Goal: Entertainment & Leisure: Consume media (video, audio)

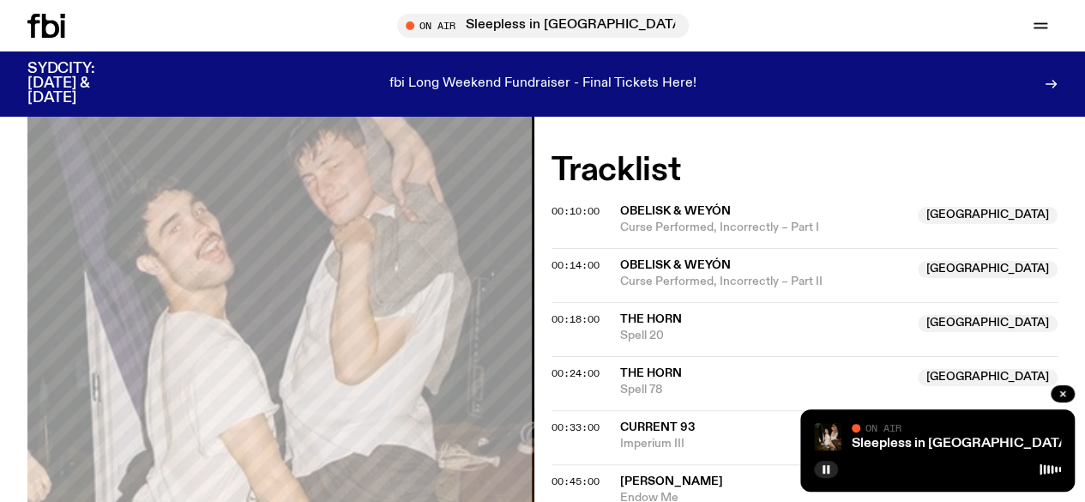
scroll to position [502, 0]
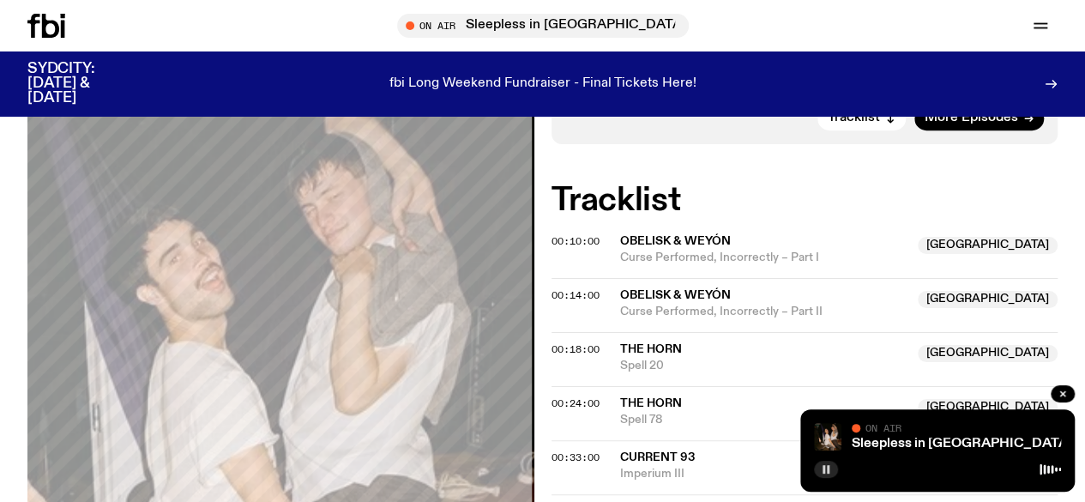
click at [825, 467] on icon "button" at bounding box center [826, 469] width 10 height 10
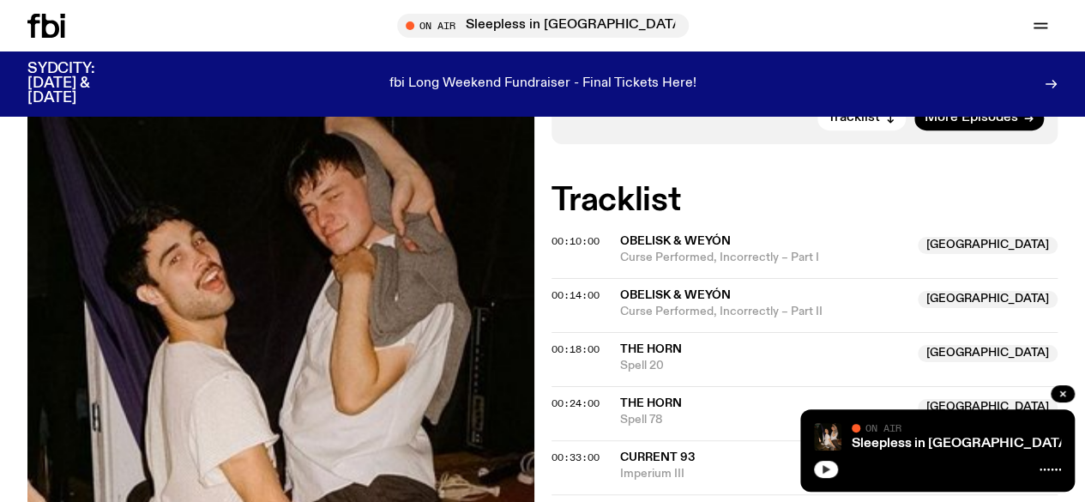
click at [830, 467] on button "button" at bounding box center [826, 468] width 24 height 17
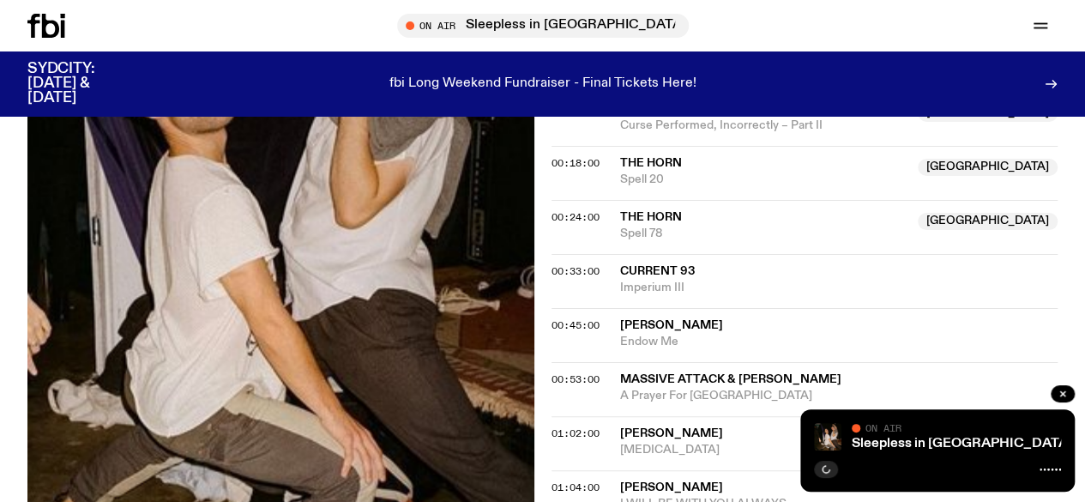
scroll to position [845, 0]
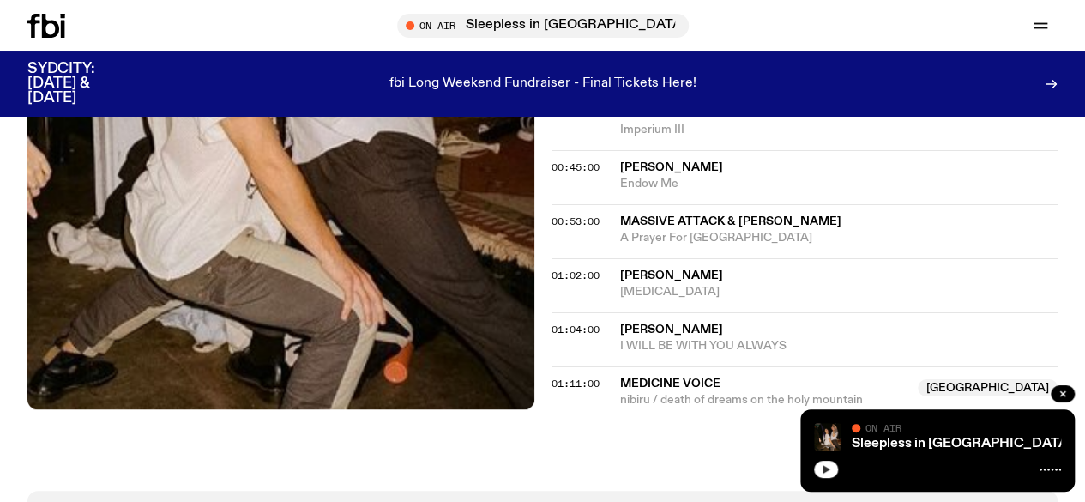
scroll to position [845, 0]
click at [830, 469] on icon "button" at bounding box center [826, 469] width 10 height 10
